Goal: Find specific page/section: Find specific page/section

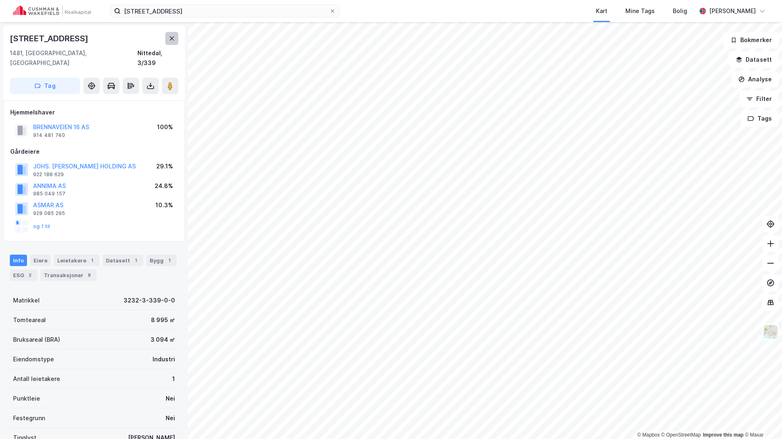
scroll to position [0, 0]
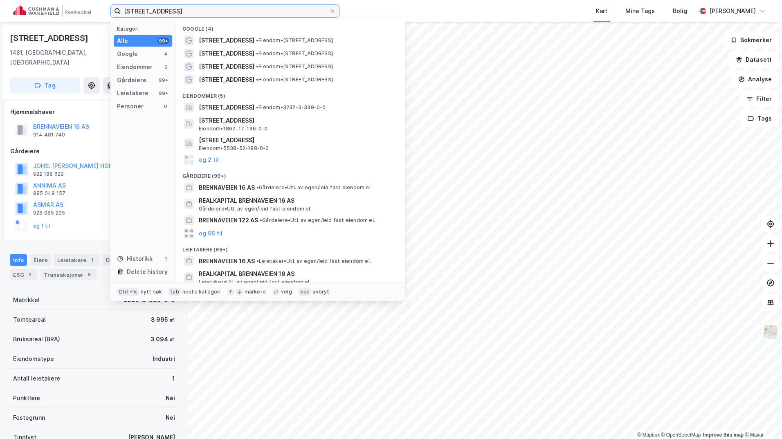
drag, startPoint x: 179, startPoint y: 8, endPoint x: 73, endPoint y: 7, distance: 105.9
click at [73, 7] on div "brennaveien 16 Kategori Alle 99+ Google 4 Eiendommer 5 Gårdeiere 99+ Leietakere…" at bounding box center [391, 11] width 782 height 22
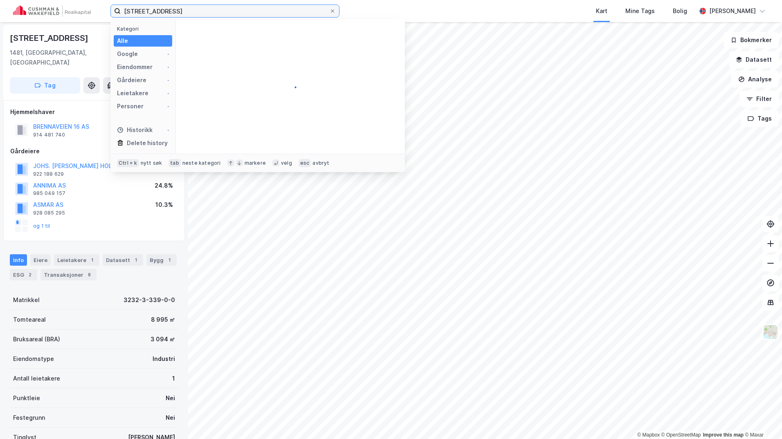
type input "[STREET_ADDRESS]"
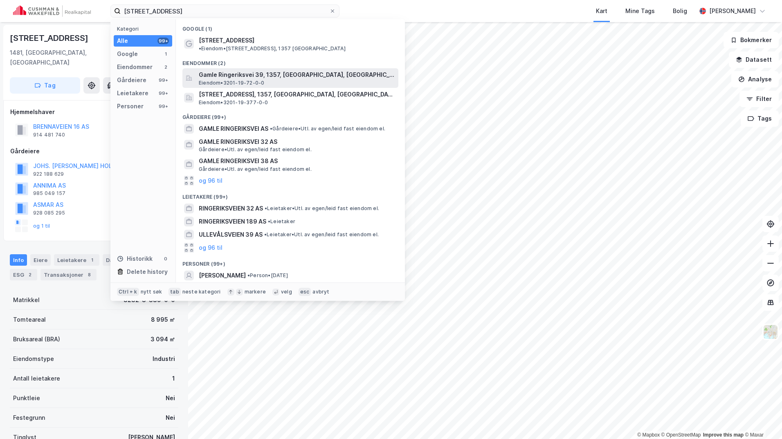
click at [256, 70] on span "Gamle Ringeriksvei 39, 1357, [GEOGRAPHIC_DATA], [GEOGRAPHIC_DATA]" at bounding box center [297, 75] width 196 height 10
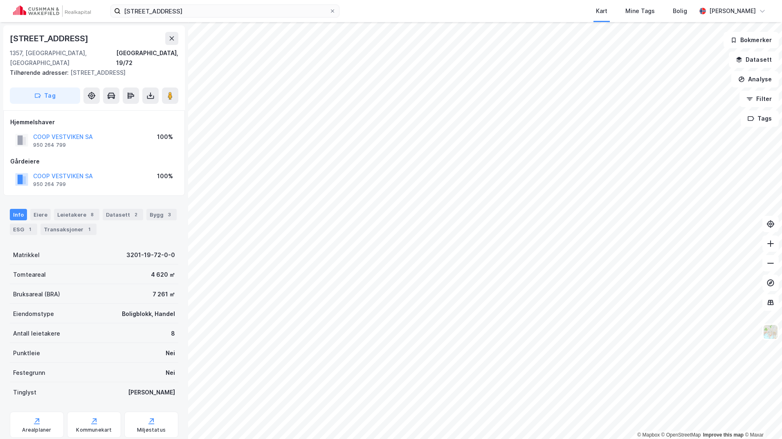
scroll to position [0, 0]
